Goal: Information Seeking & Learning: Learn about a topic

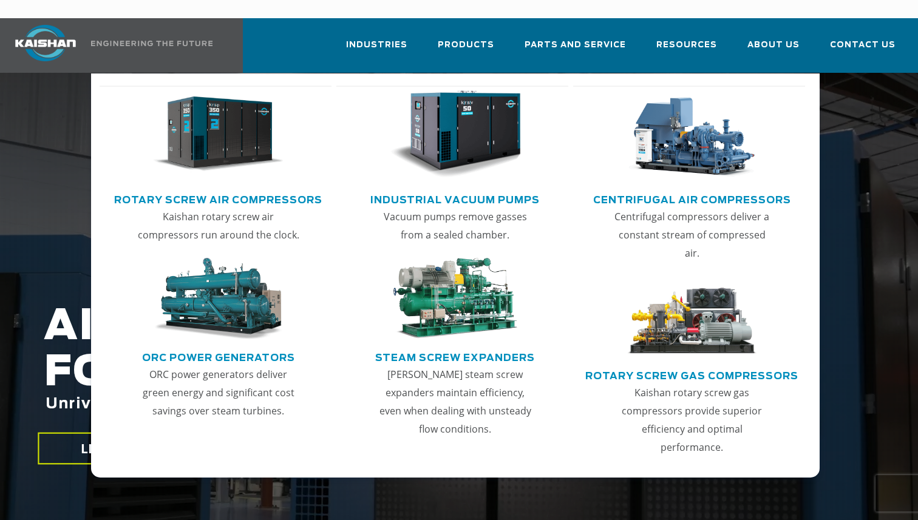
click at [302, 189] on link "Rotary Screw Air Compressors" at bounding box center [218, 198] width 208 height 18
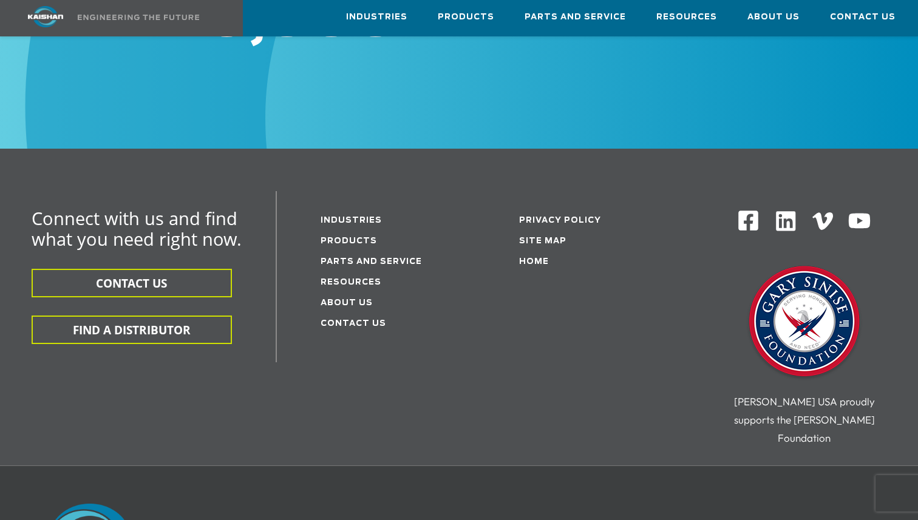
scroll to position [2020, 0]
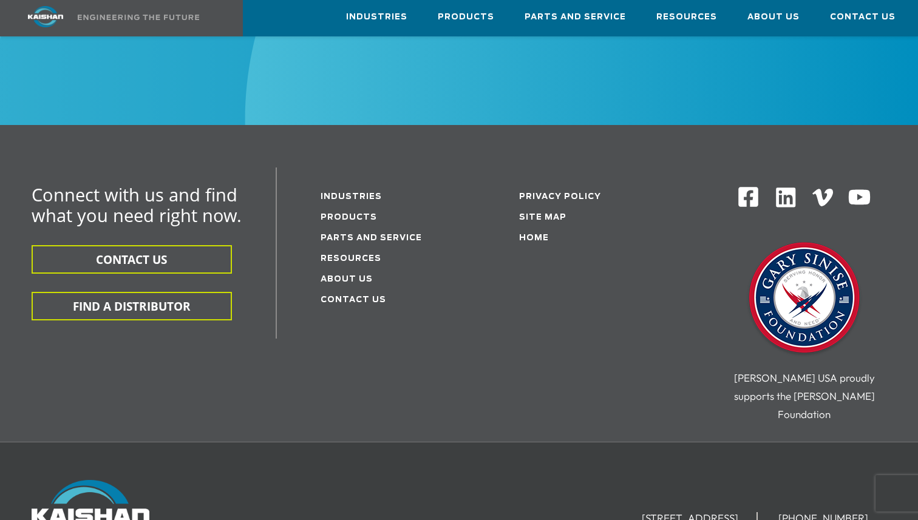
click at [358, 248] on li "Resources" at bounding box center [389, 258] width 136 height 21
click at [360, 255] on link "Resources" at bounding box center [351, 259] width 61 height 8
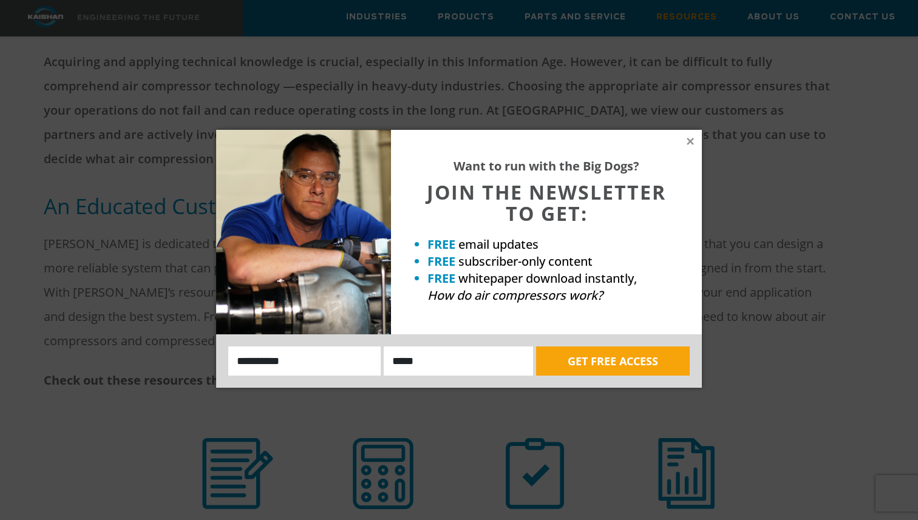
scroll to position [548, 0]
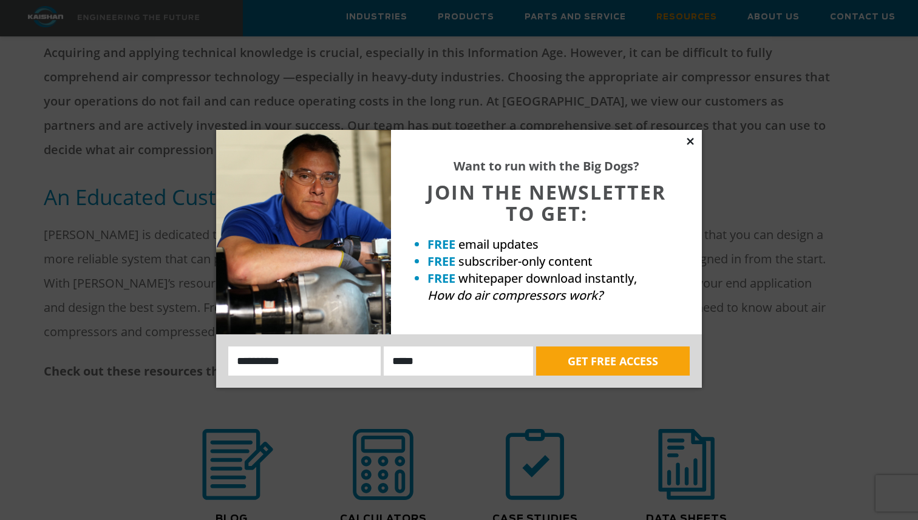
click at [692, 141] on icon at bounding box center [690, 141] width 11 height 11
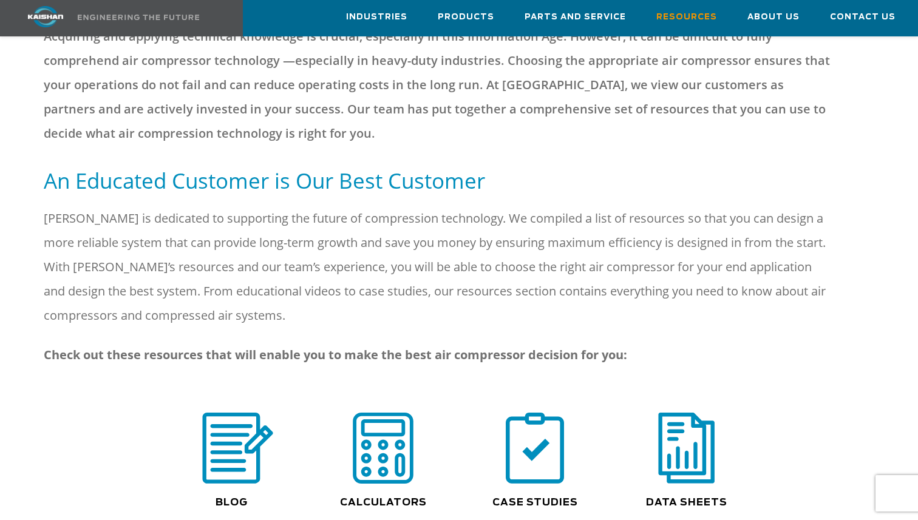
scroll to position [565, 0]
click at [349, 166] on h5 "An Educated Customer is Our Best Customer" at bounding box center [459, 179] width 830 height 27
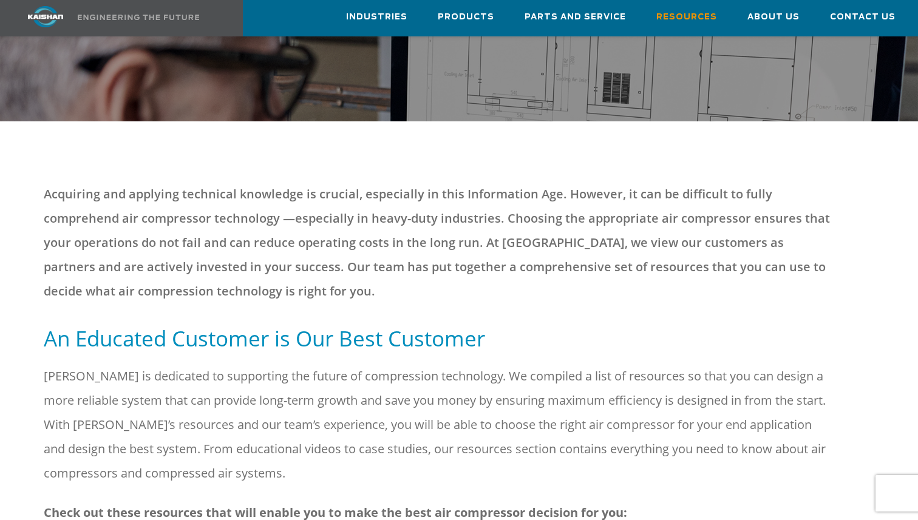
scroll to position [0, 0]
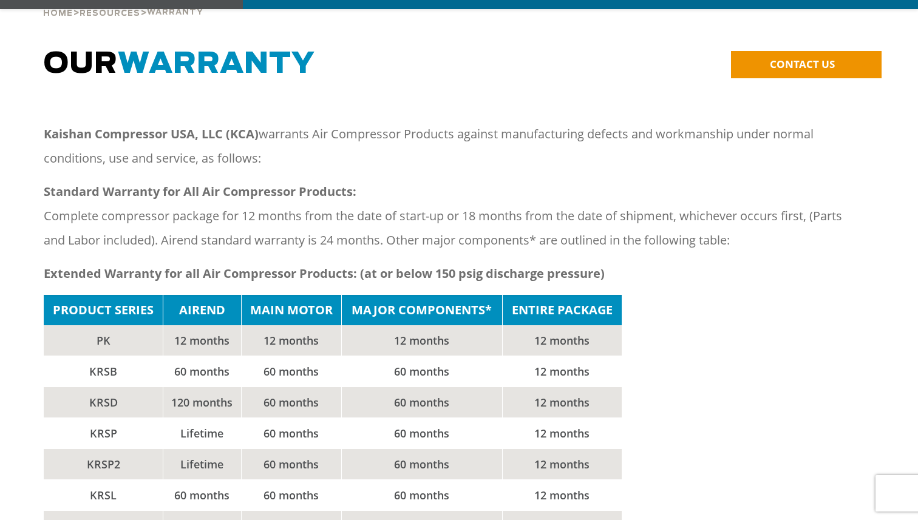
scroll to position [178, 0]
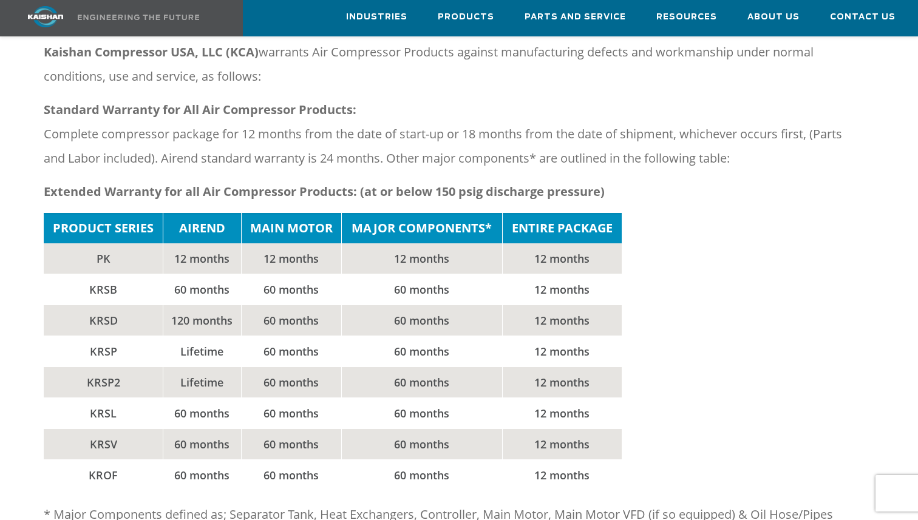
click at [544, 253] on td "12 months" at bounding box center [562, 258] width 119 height 31
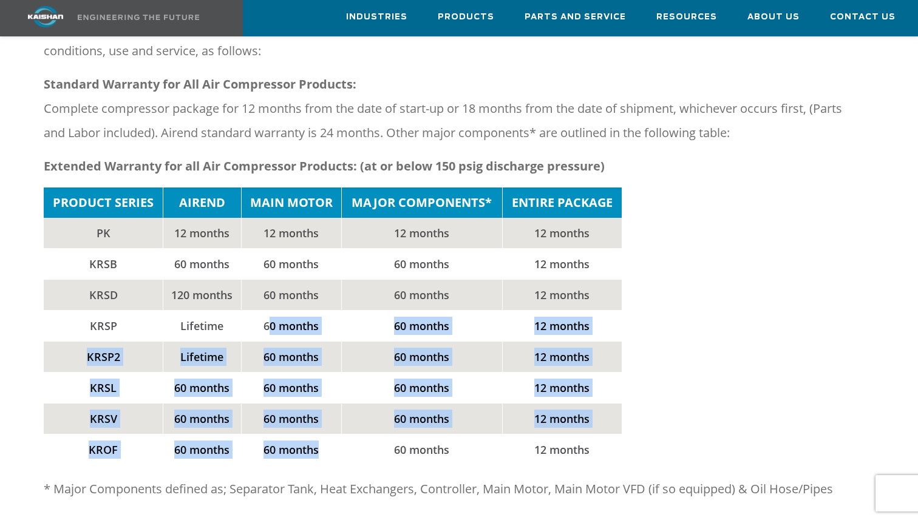
drag, startPoint x: 270, startPoint y: 307, endPoint x: 341, endPoint y: 424, distance: 136.5
click at [341, 424] on tbody "PRODUCT SERIES AIREND MAIN MOTOR MAJOR COMPONENTS* ENTIRE PACKAGE PK 12 months …" at bounding box center [332, 326] width 577 height 277
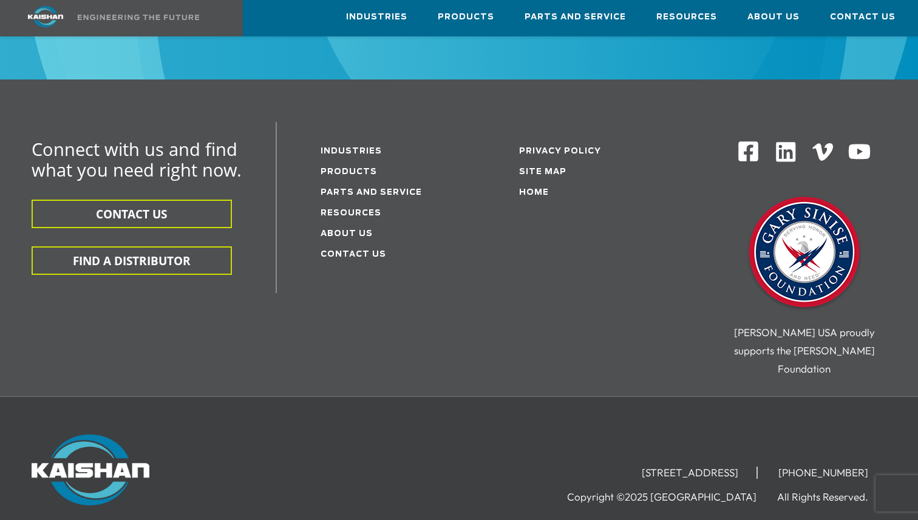
scroll to position [2717, 0]
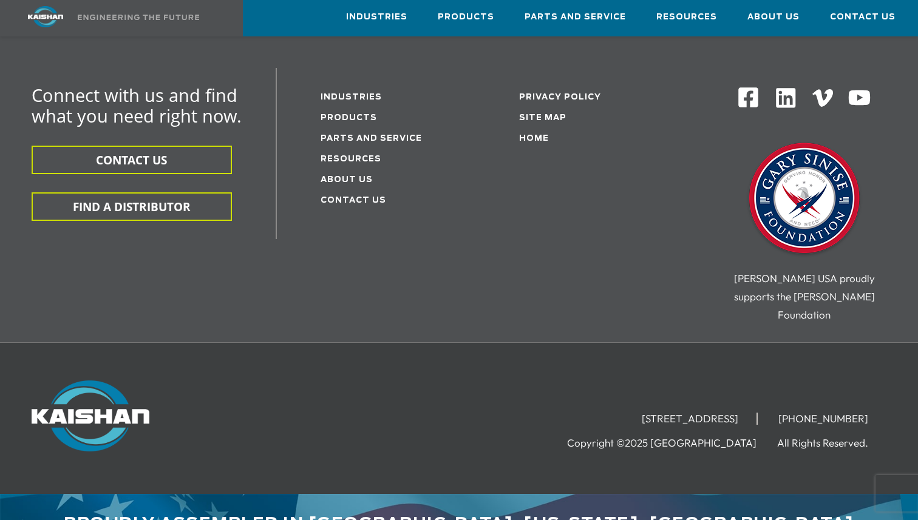
click at [811, 199] on img at bounding box center [804, 199] width 121 height 121
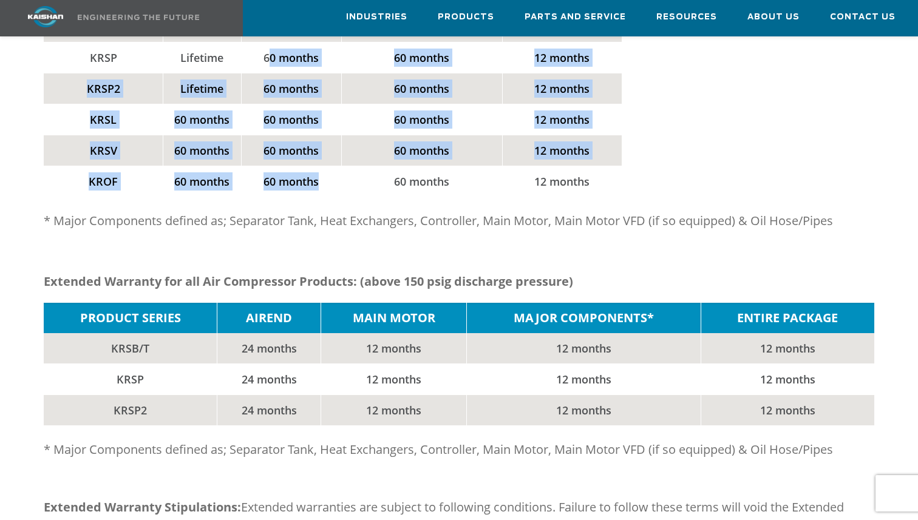
scroll to position [0, 0]
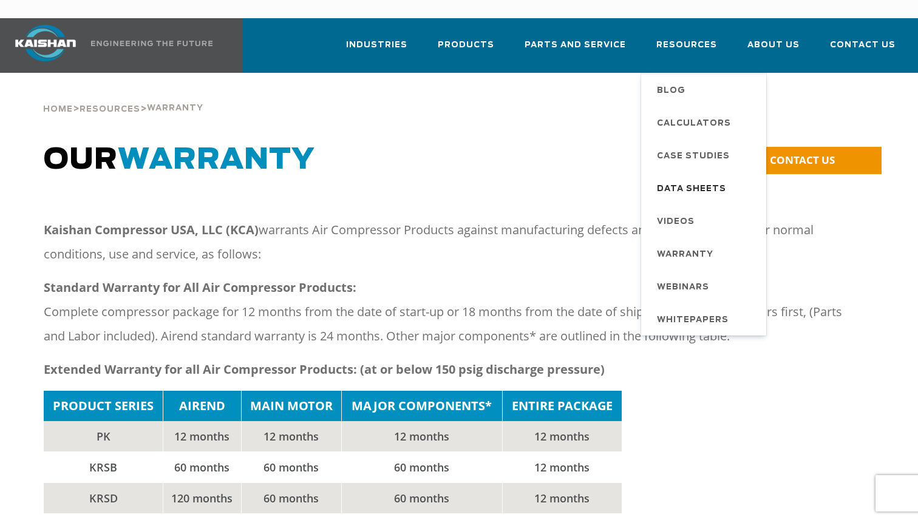
click at [700, 179] on span "Data Sheets" at bounding box center [691, 189] width 69 height 21
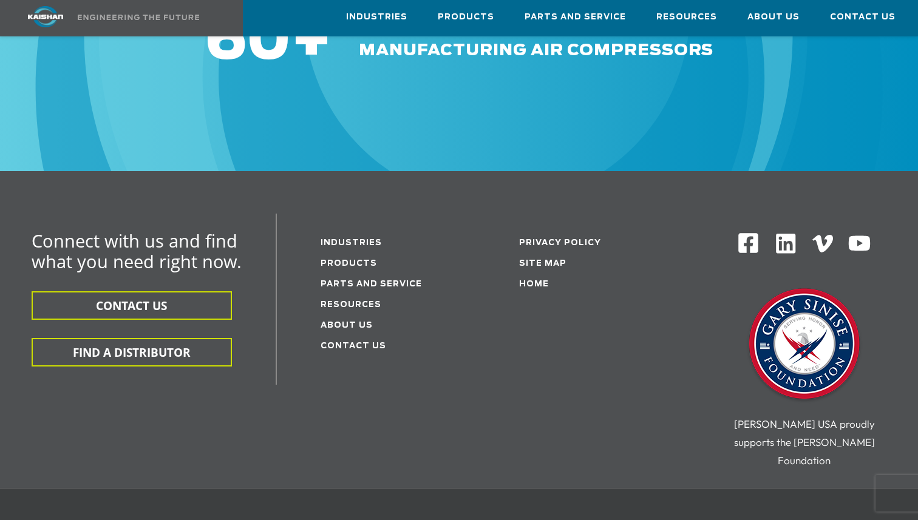
scroll to position [826, 0]
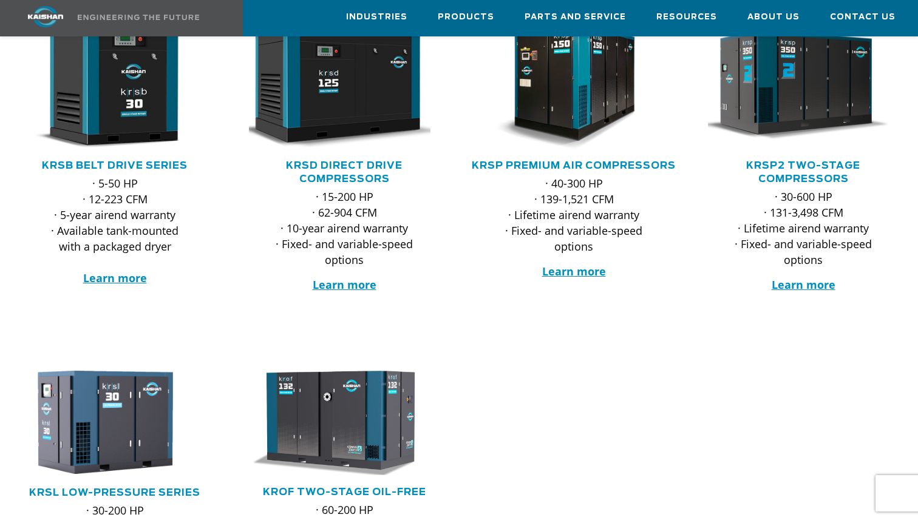
scroll to position [110, 0]
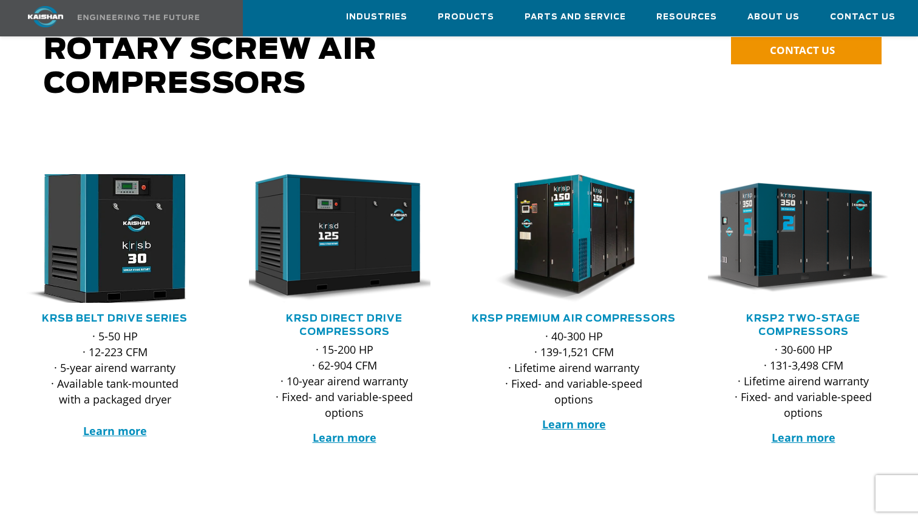
click at [194, 211] on img at bounding box center [106, 238] width 210 height 141
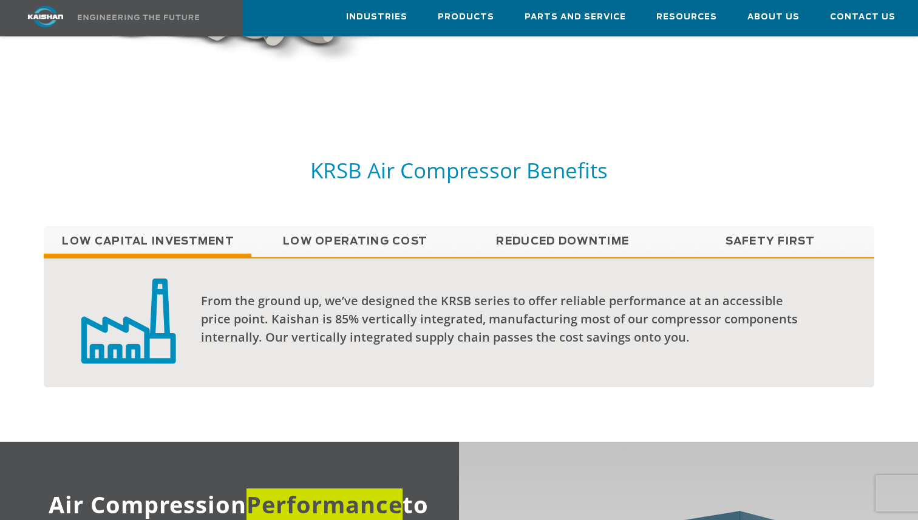
scroll to position [800, 0]
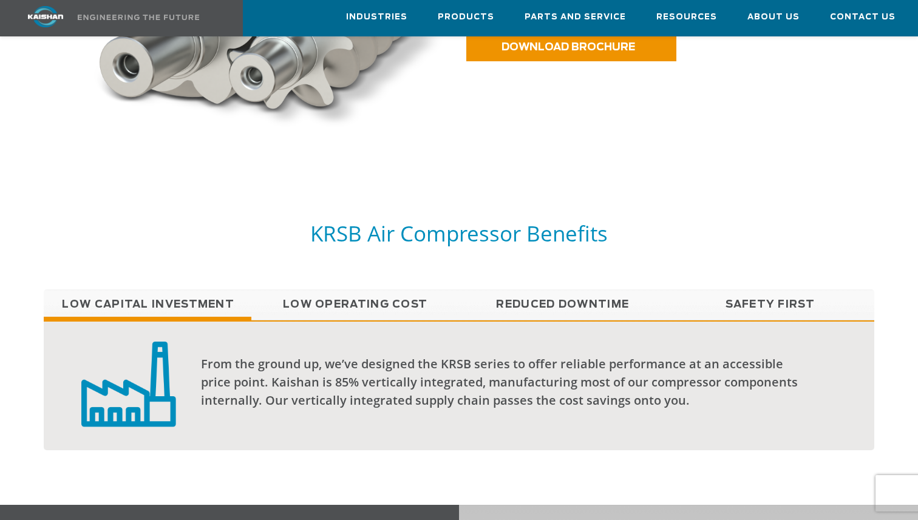
click at [359, 297] on link "Low Operating Cost" at bounding box center [355, 305] width 208 height 30
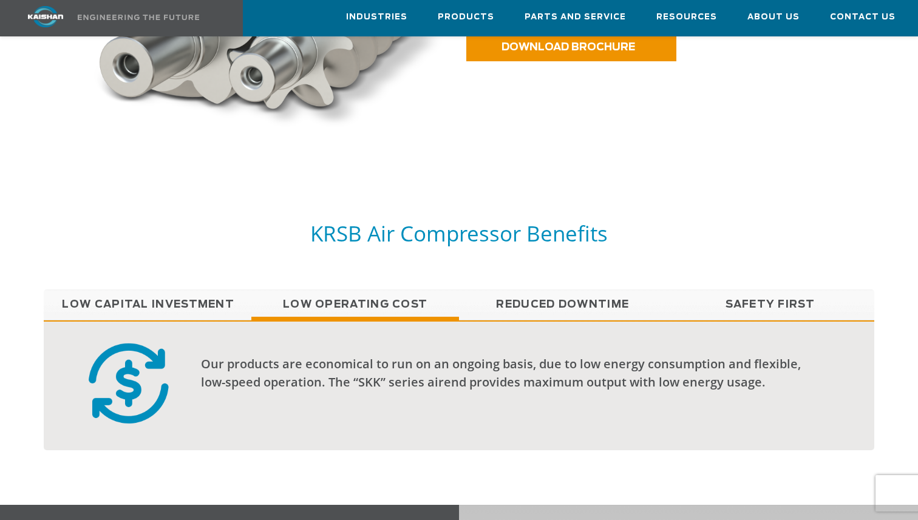
click at [537, 290] on link "Reduced Downtime" at bounding box center [563, 305] width 208 height 30
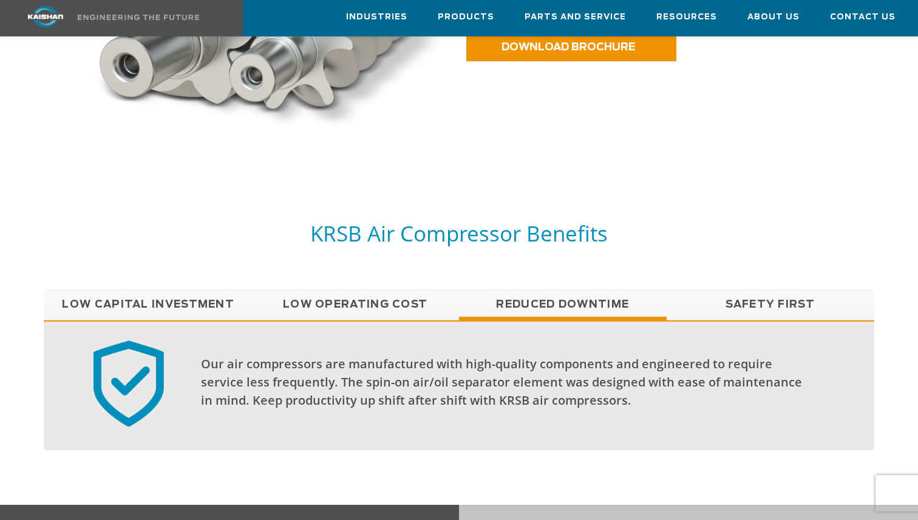
click at [750, 291] on link "Safety First" at bounding box center [771, 305] width 208 height 30
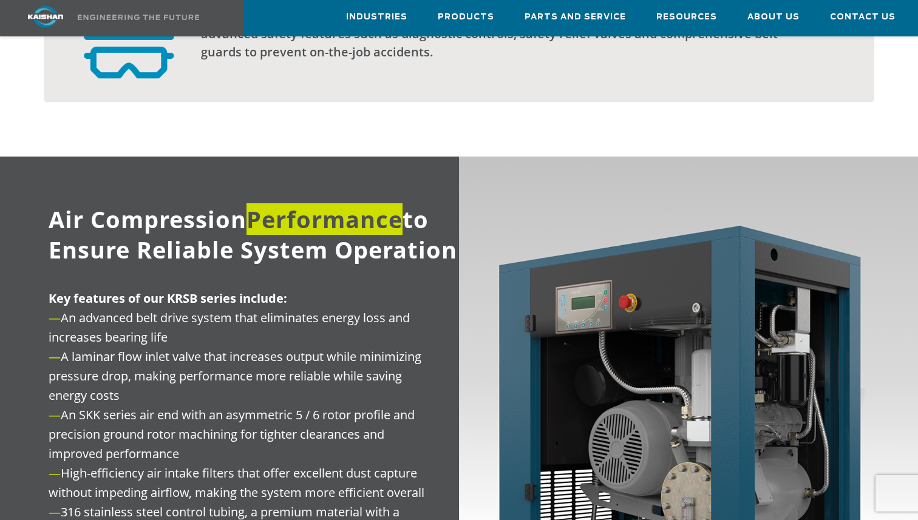
scroll to position [1249, 0]
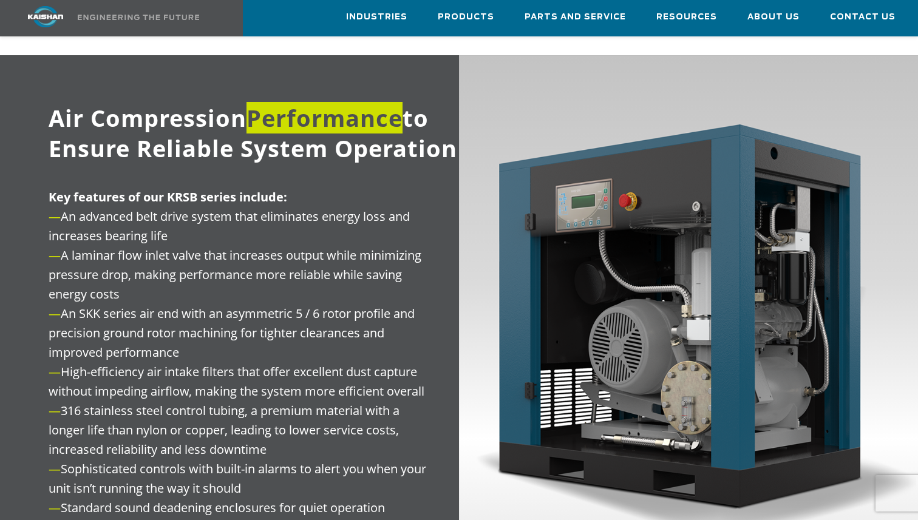
click at [383, 137] on span "Air Compression Performance to Ensure Reliable System Operation" at bounding box center [253, 133] width 409 height 62
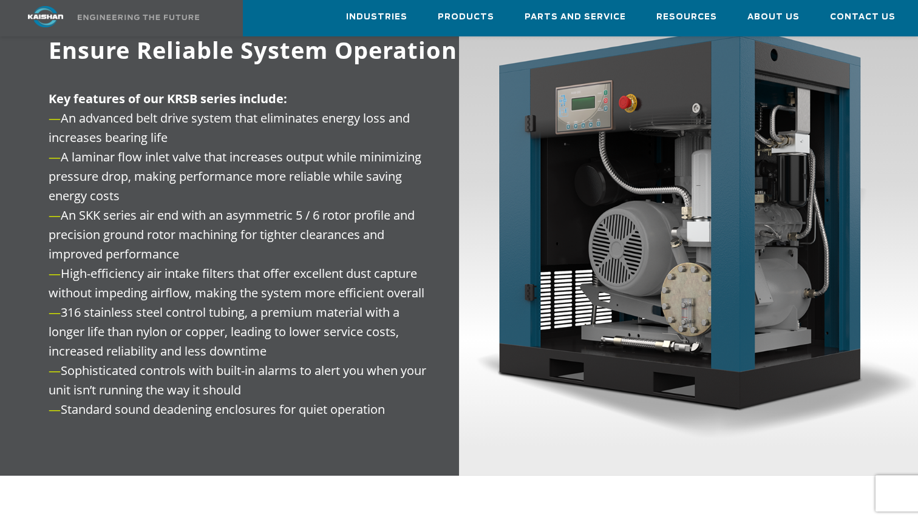
scroll to position [1325, 0]
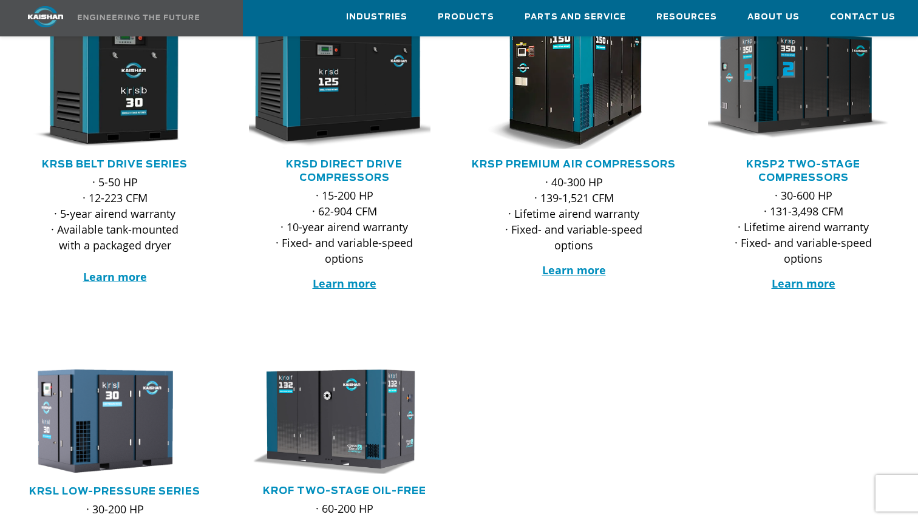
scroll to position [314, 0]
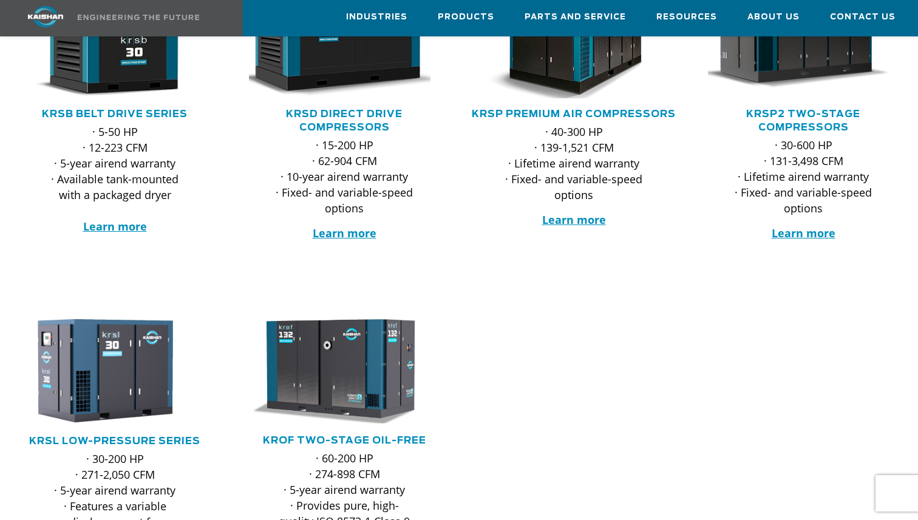
click at [559, 73] on img at bounding box center [565, 33] width 210 height 141
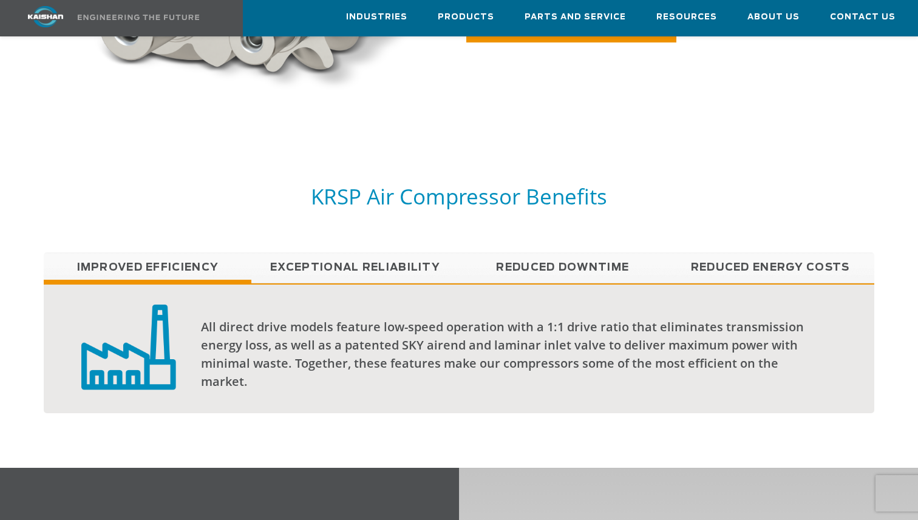
scroll to position [1008, 0]
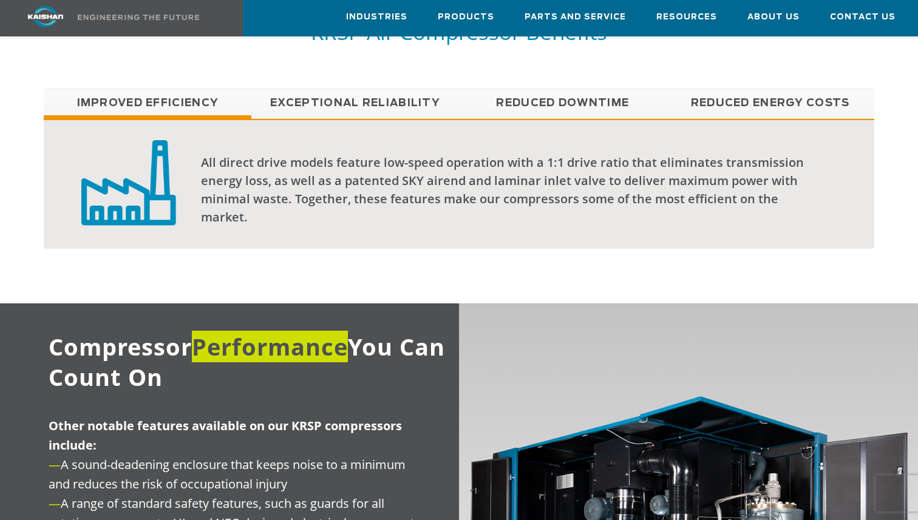
click at [438, 93] on link "Exceptional reliability" at bounding box center [355, 103] width 208 height 30
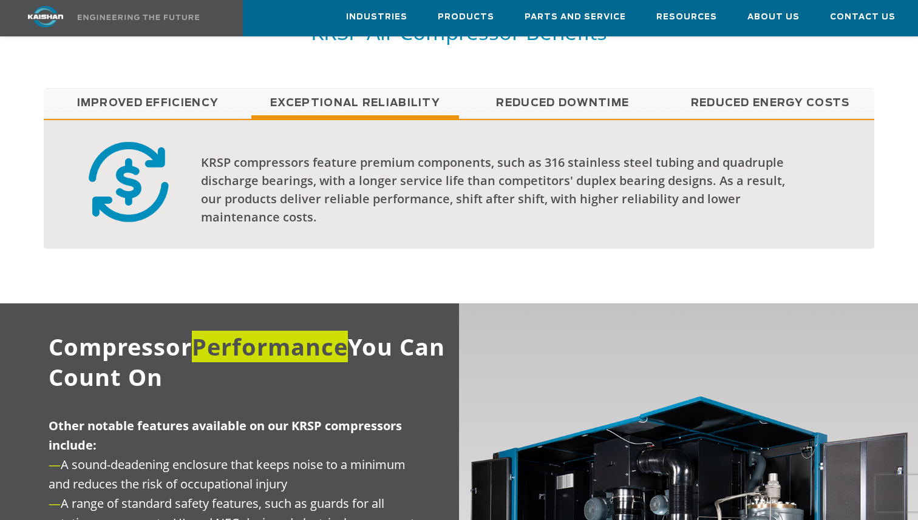
click at [534, 95] on link "Reduced Downtime" at bounding box center [563, 103] width 208 height 30
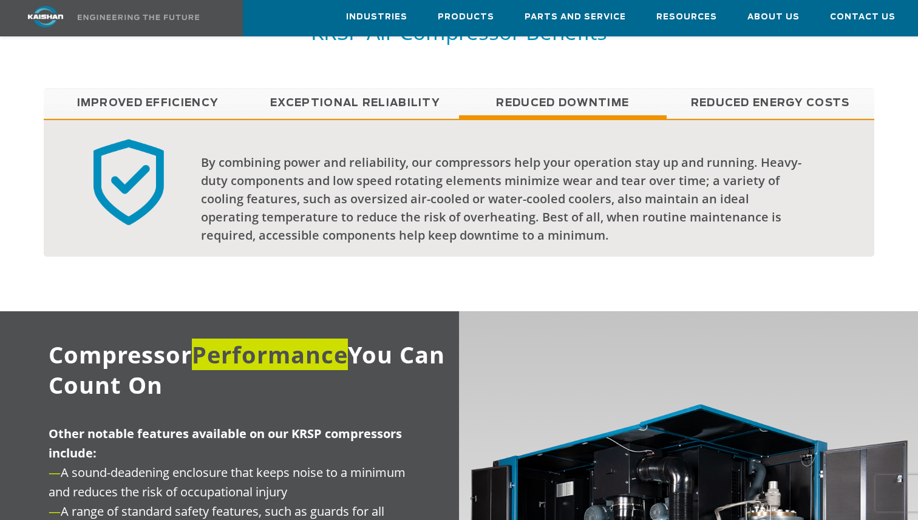
click at [725, 88] on link "Reduced Energy Costs" at bounding box center [771, 103] width 208 height 30
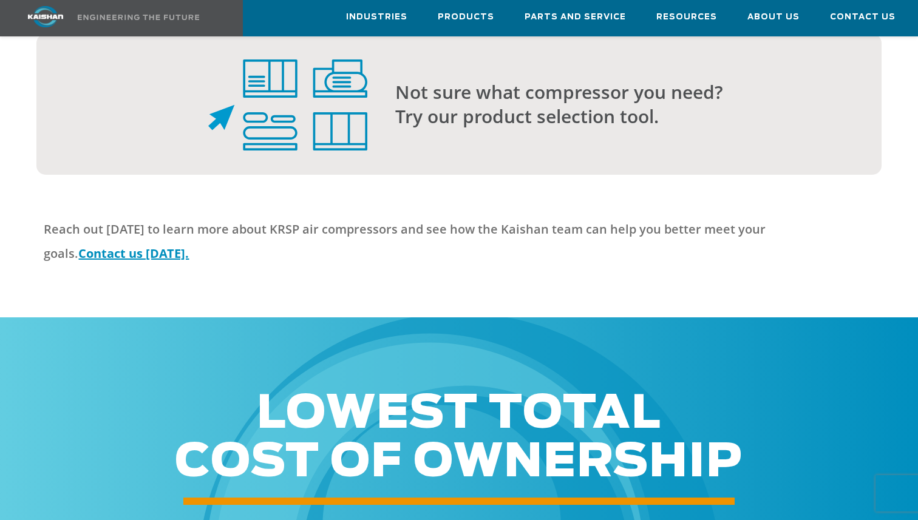
scroll to position [3947, 0]
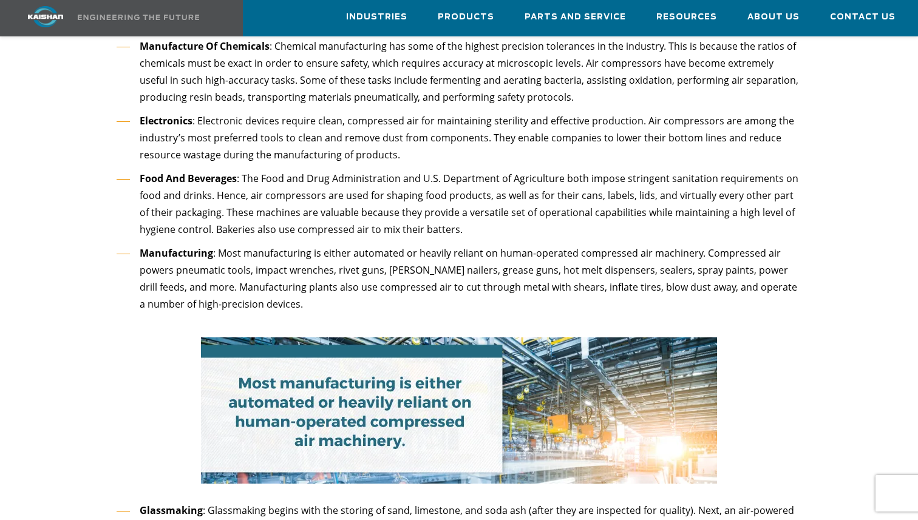
scroll to position [4901, 0]
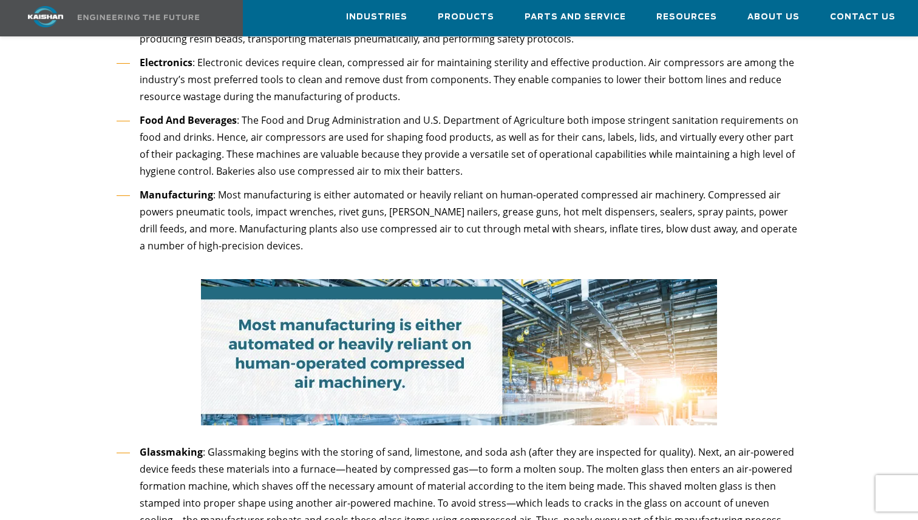
click at [623, 300] on img at bounding box center [459, 352] width 516 height 146
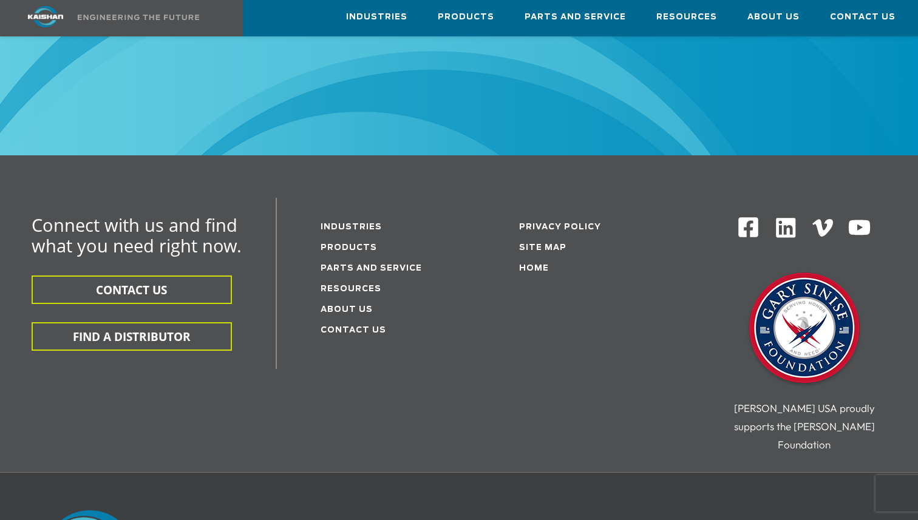
scroll to position [8306, 0]
